Goal: Use online tool/utility: Utilize a website feature to perform a specific function

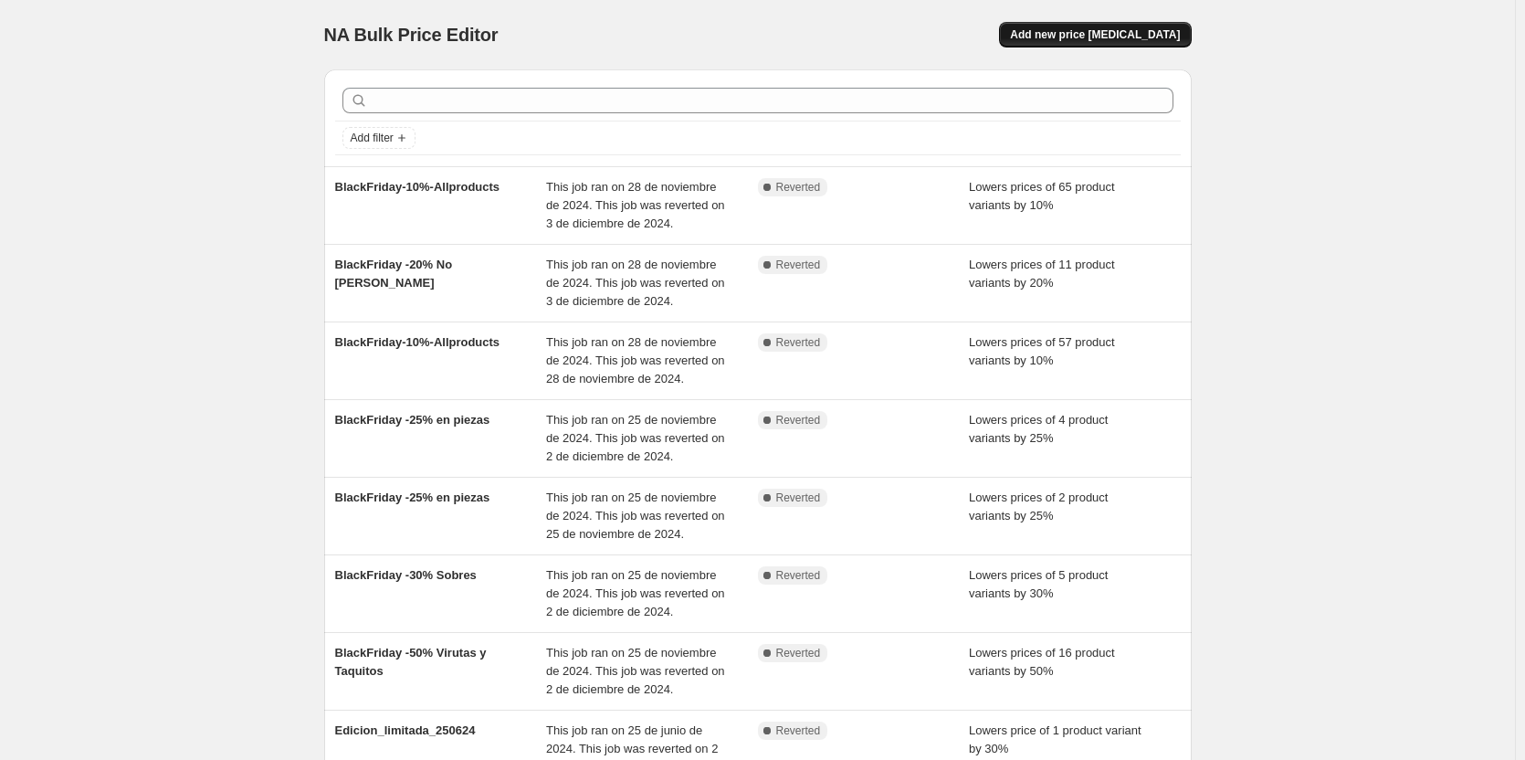
click at [1109, 37] on span "Add new price [MEDICAL_DATA]" at bounding box center [1095, 34] width 170 height 15
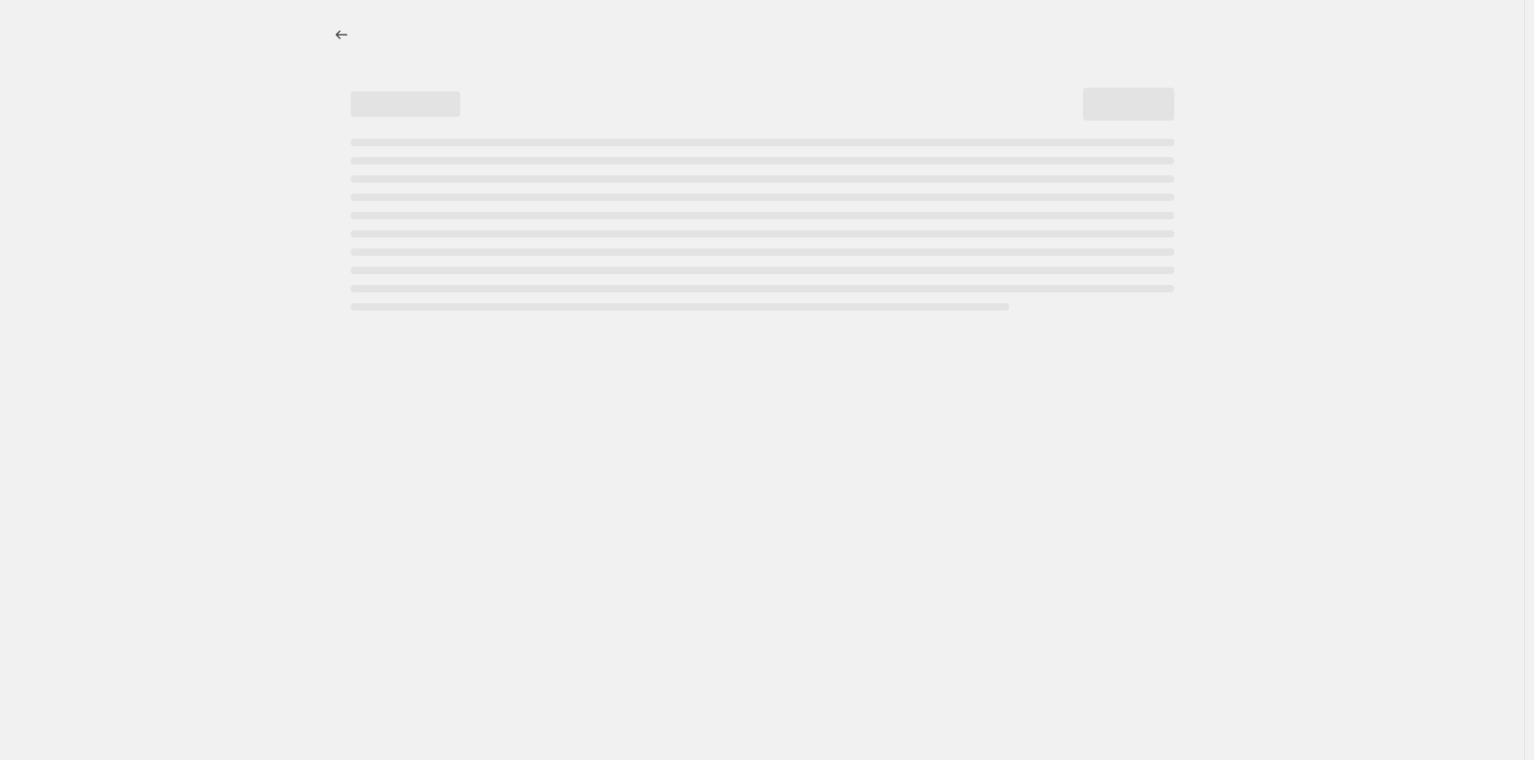
select select "percentage"
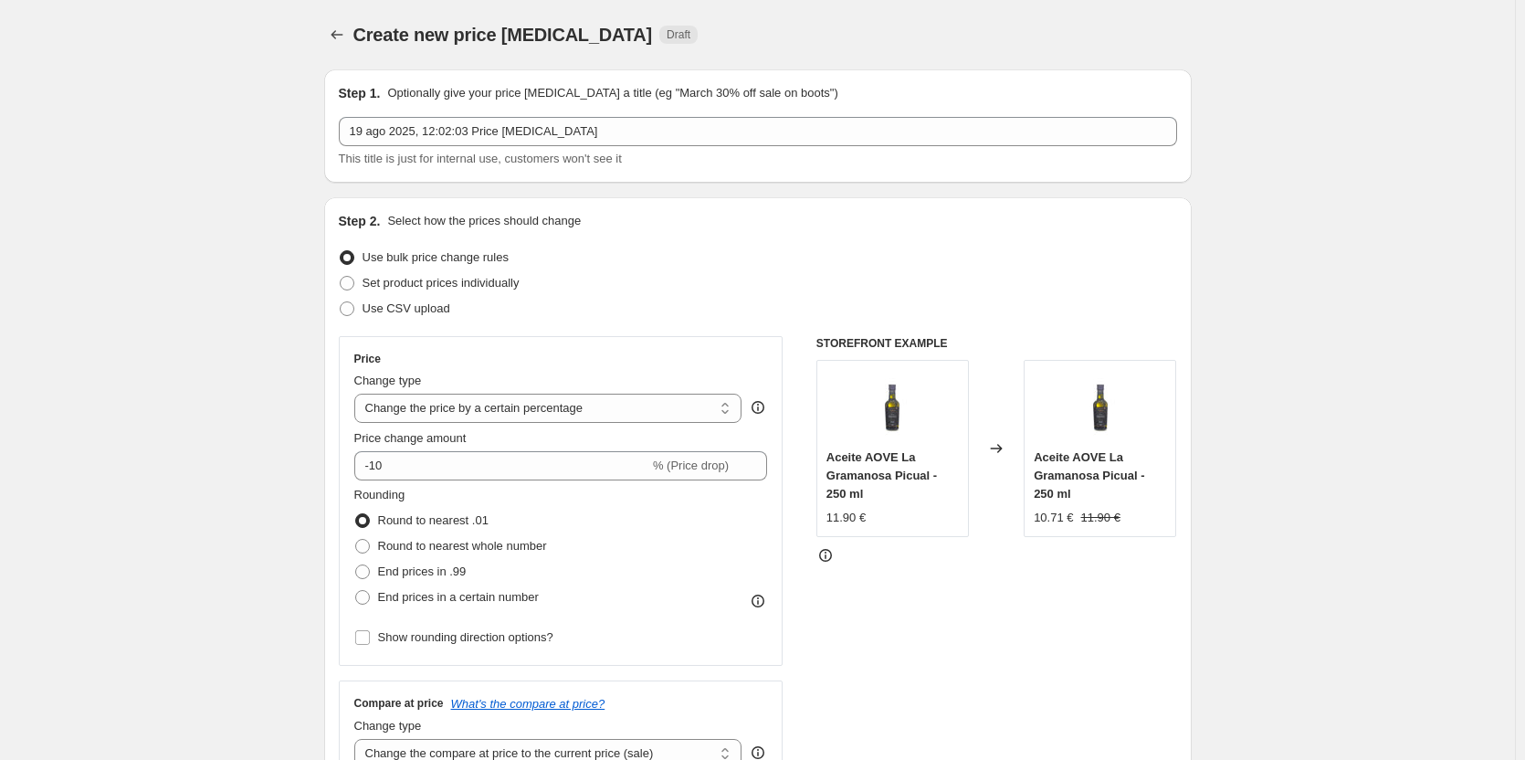
click at [329, 23] on div "Create new price [MEDICAL_DATA]. This page is ready Create new price [MEDICAL_D…" at bounding box center [757, 34] width 867 height 69
